Goal: Entertainment & Leisure: Consume media (video, audio)

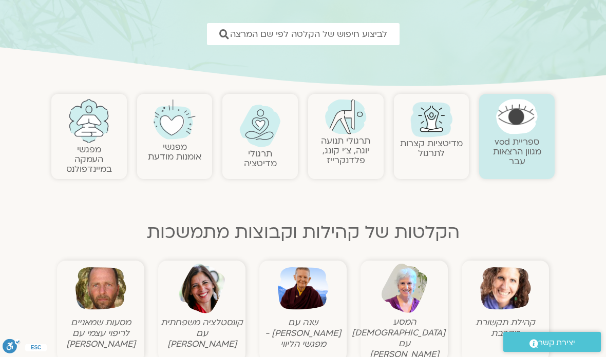
scroll to position [142, 0]
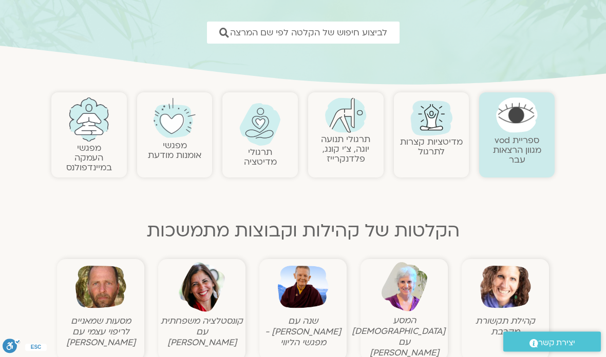
click at [315, 296] on img at bounding box center [303, 287] width 51 height 51
click at [304, 266] on img at bounding box center [303, 287] width 51 height 51
click at [315, 262] on img at bounding box center [303, 287] width 51 height 51
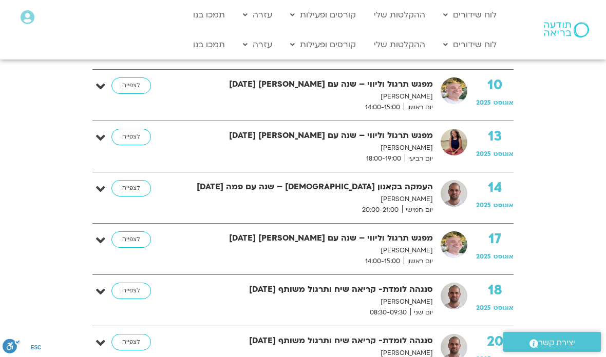
scroll to position [321, 0]
click at [110, 140] on div "13 אוגוסט 2025 מפגש תרגול וליווי – שנה עם פמה צ’ודרון 13.8.25 מליסה בר-אילן יום…" at bounding box center [310, 146] width 405 height 35
click at [139, 141] on link "לצפייה" at bounding box center [131, 137] width 40 height 16
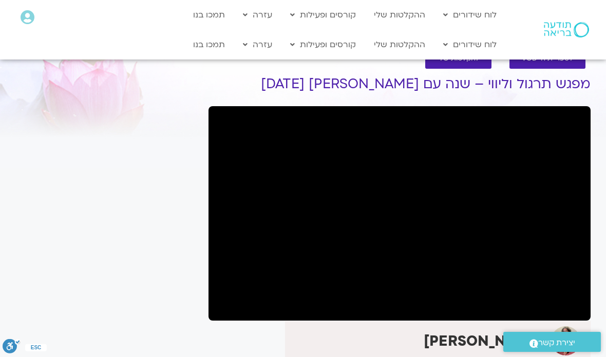
click at [398, 18] on link "ההקלטות שלי" at bounding box center [399, 15] width 62 height 20
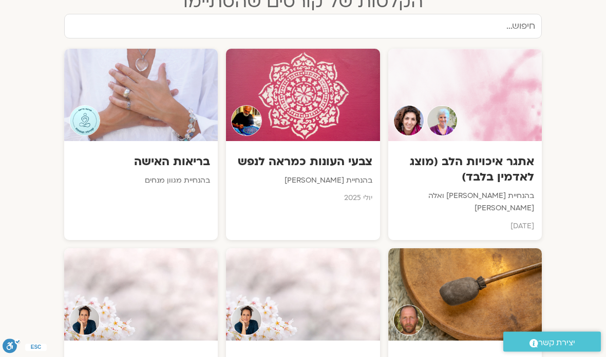
scroll to position [1617, 0]
click at [500, 141] on div "אתגר איכויות הלב (מוצג לאדמין בלבד) בהנחיית סנדיה בר קמה ואלה טולנאי נובמבר 2022" at bounding box center [464, 190] width 153 height 99
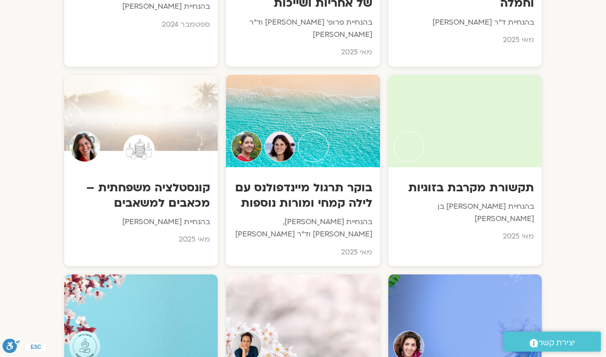
scroll to position [2740, 0]
click at [503, 275] on div at bounding box center [464, 321] width 153 height 92
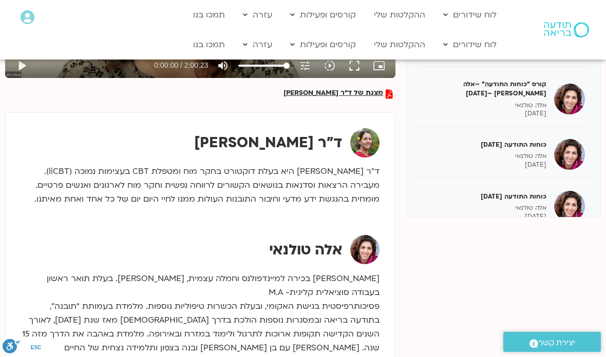
scroll to position [301, 0]
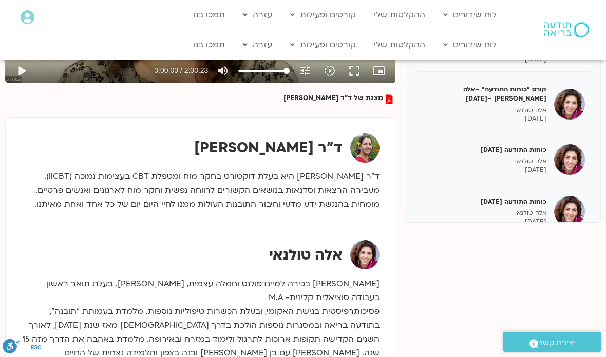
click at [533, 197] on div "כוחות התודעה [DATE] אלה [PERSON_NAME] [DATE]" at bounding box center [483, 211] width 125 height 29
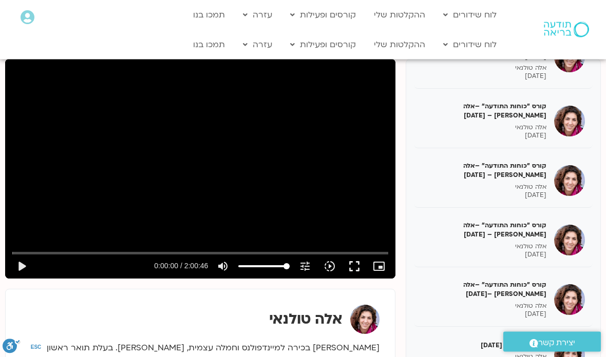
scroll to position [106, 0]
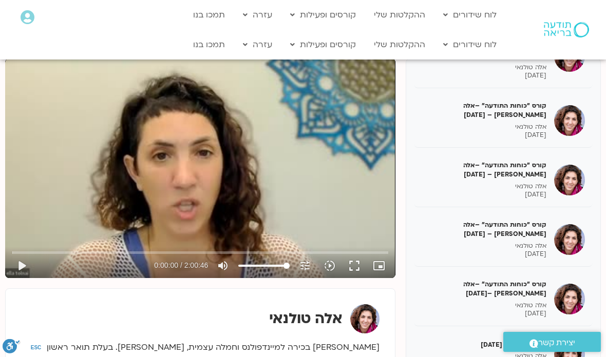
click at [32, 265] on button "play_arrow" at bounding box center [21, 266] width 25 height 25
click at [359, 270] on button "fullscreen" at bounding box center [354, 266] width 25 height 25
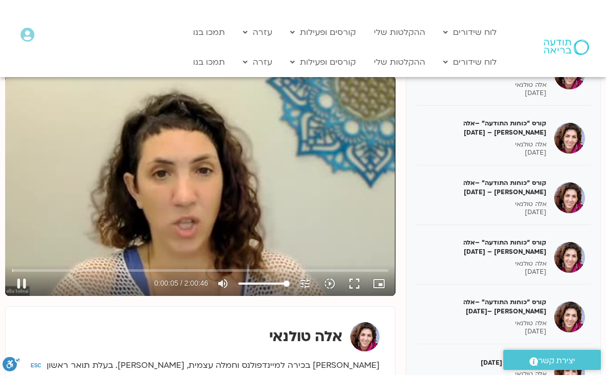
scroll to position [12, 0]
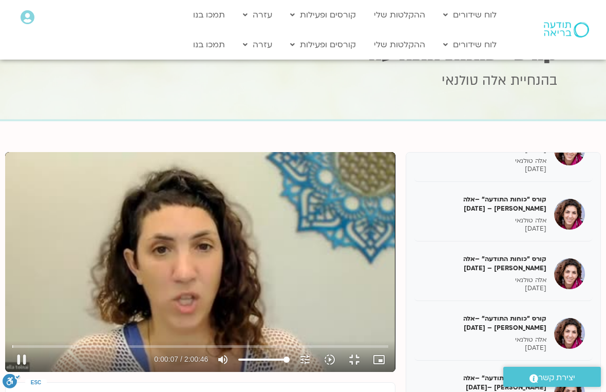
type input "8.02911426967247"
